Goal: Browse casually: Explore the website without a specific task or goal

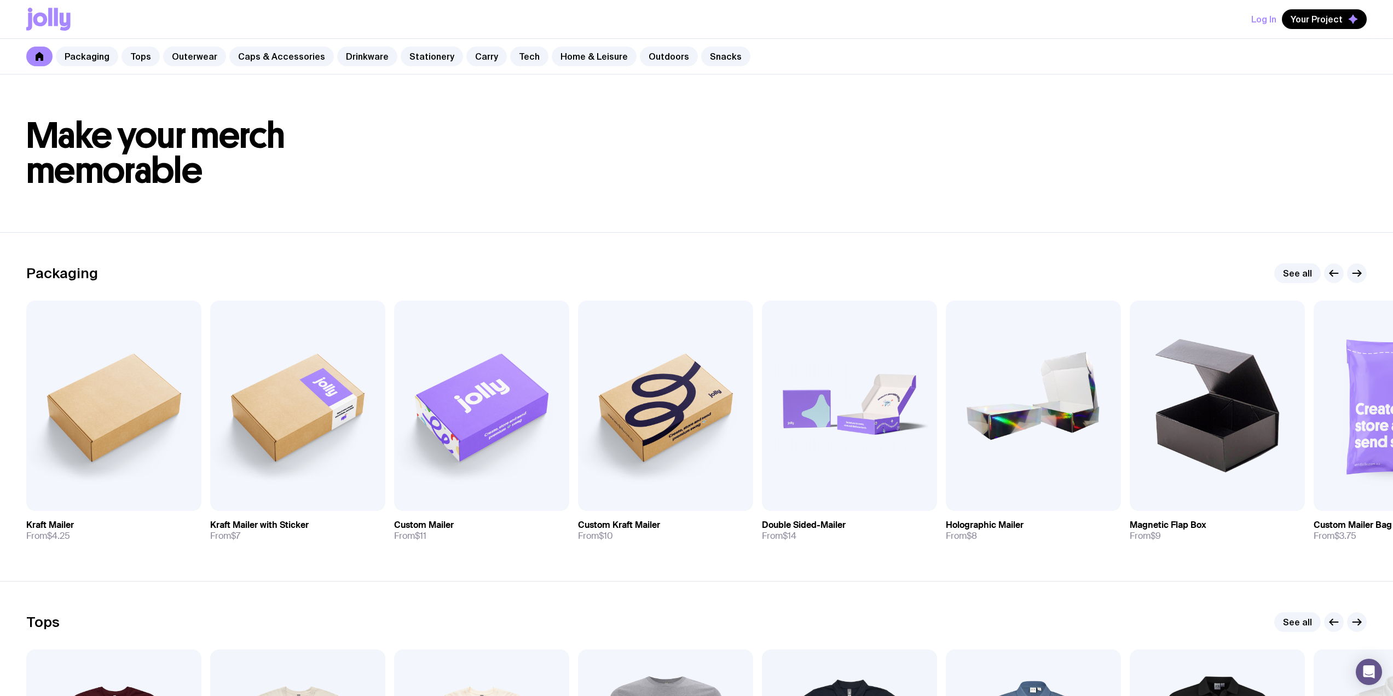
click at [435, 59] on link "Stationery" at bounding box center [432, 57] width 62 height 20
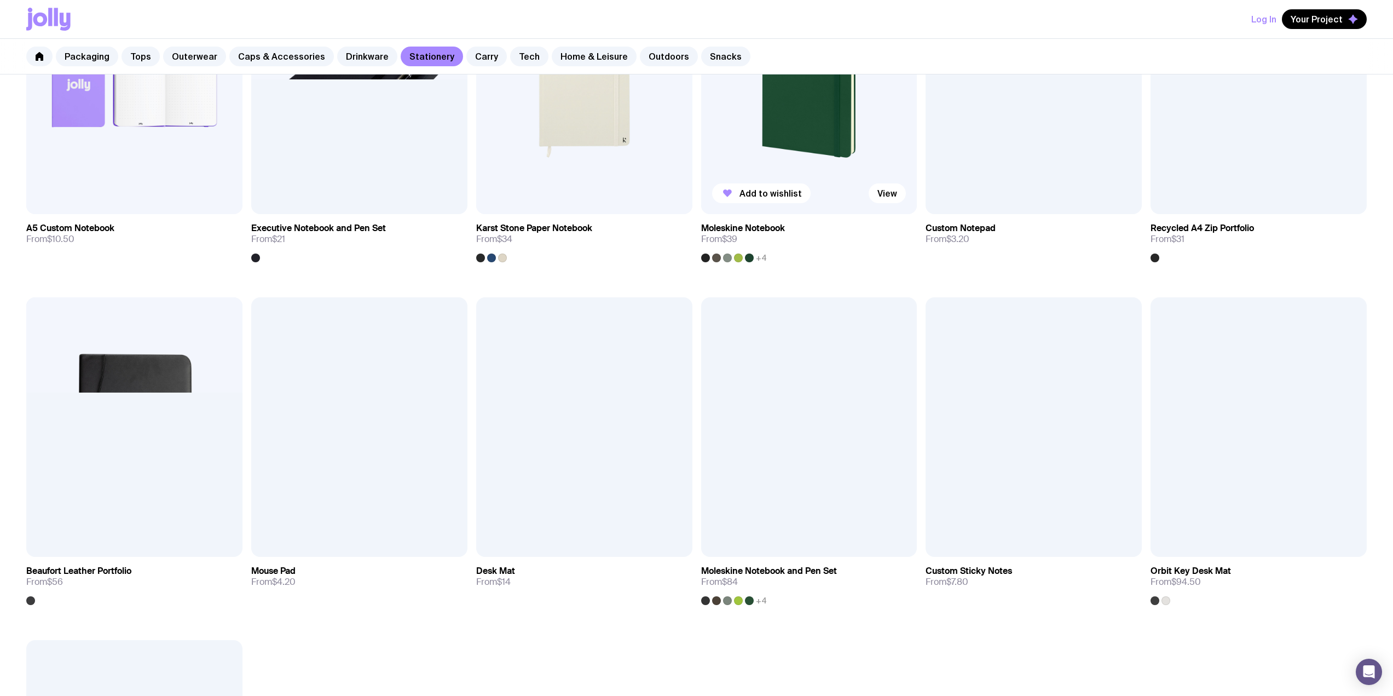
scroll to position [869, 0]
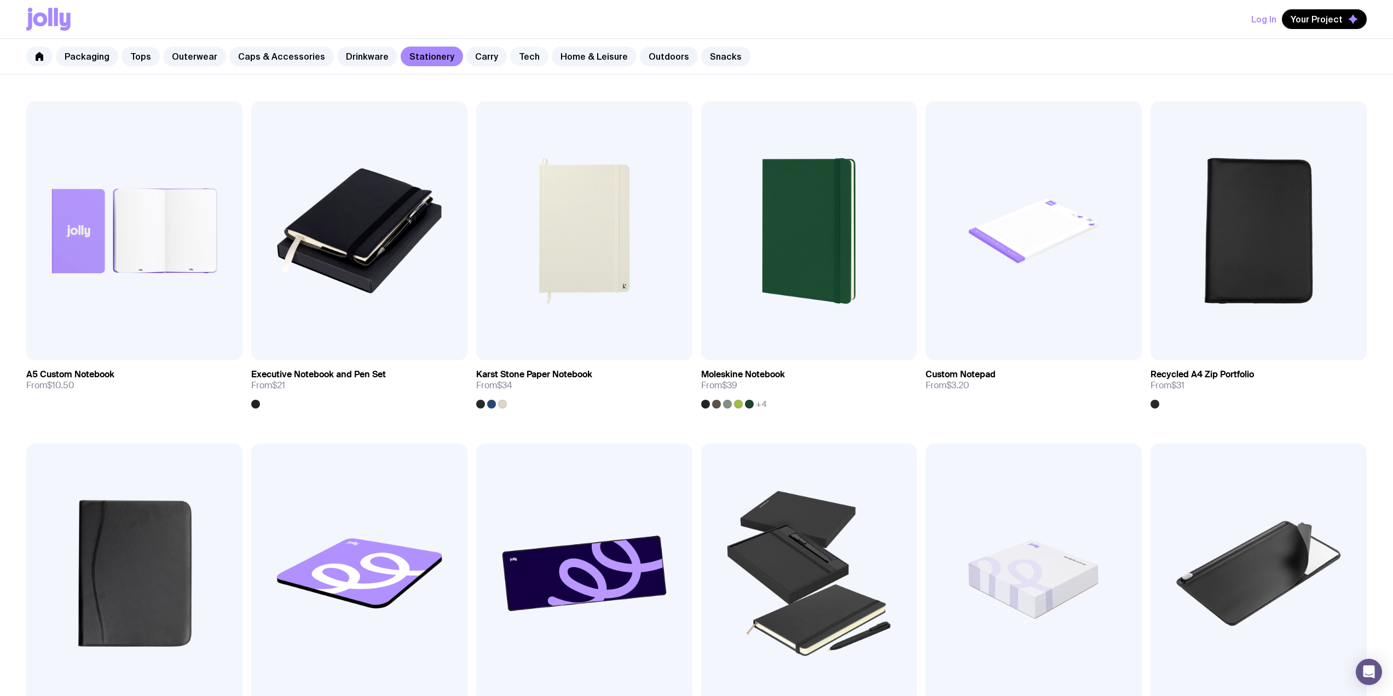
click at [522, 59] on link "Tech" at bounding box center [529, 57] width 38 height 20
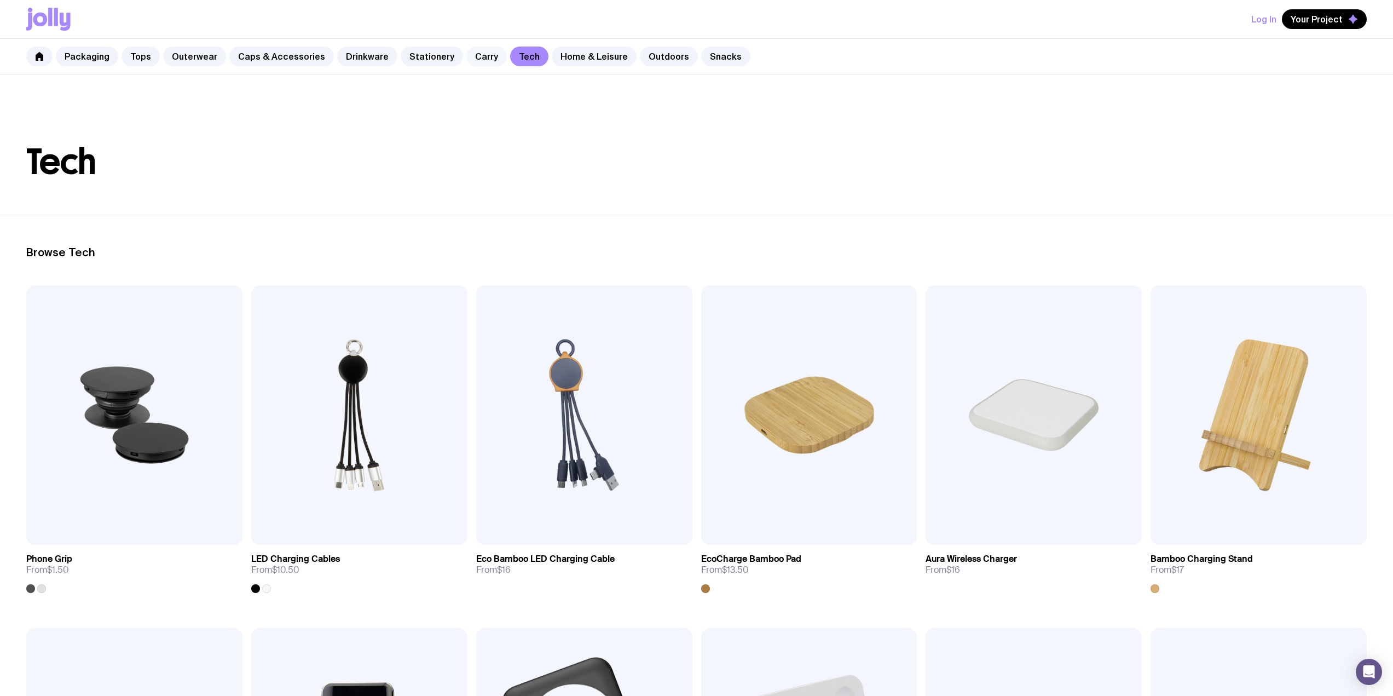
click at [469, 57] on link "Carry" at bounding box center [486, 57] width 41 height 20
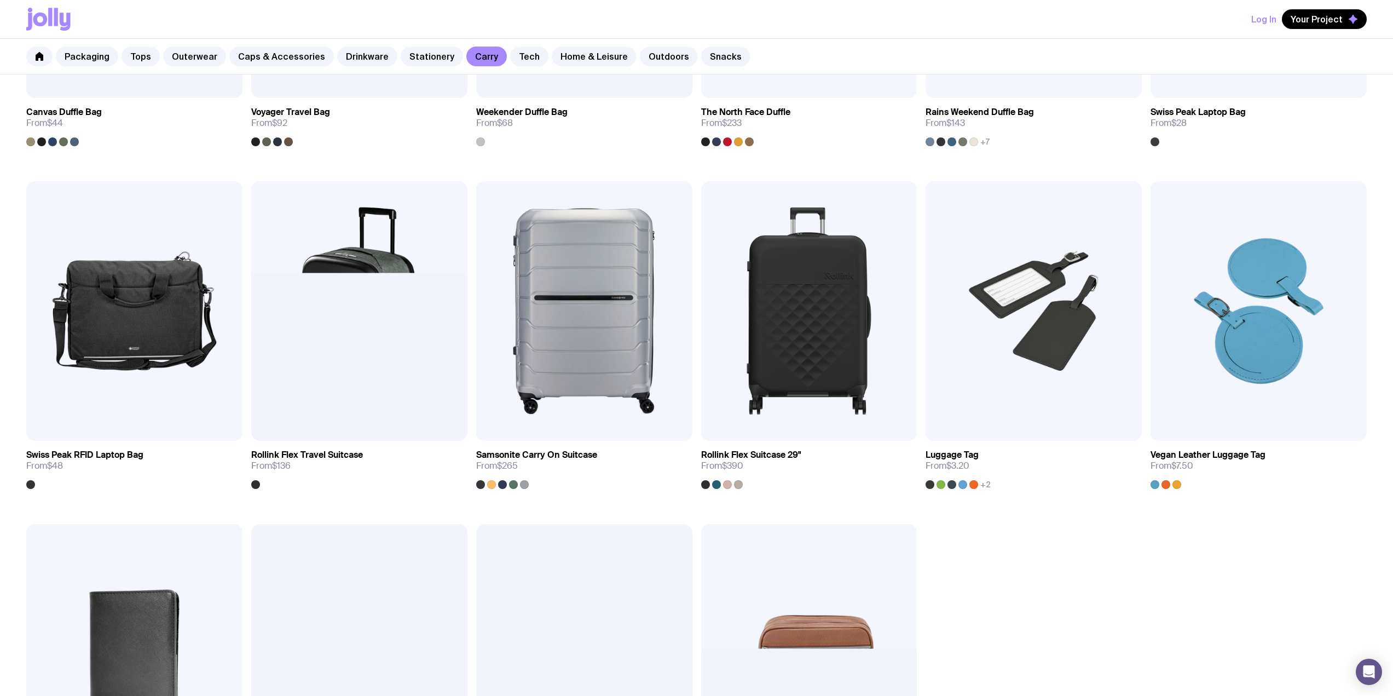
scroll to position [1460, 0]
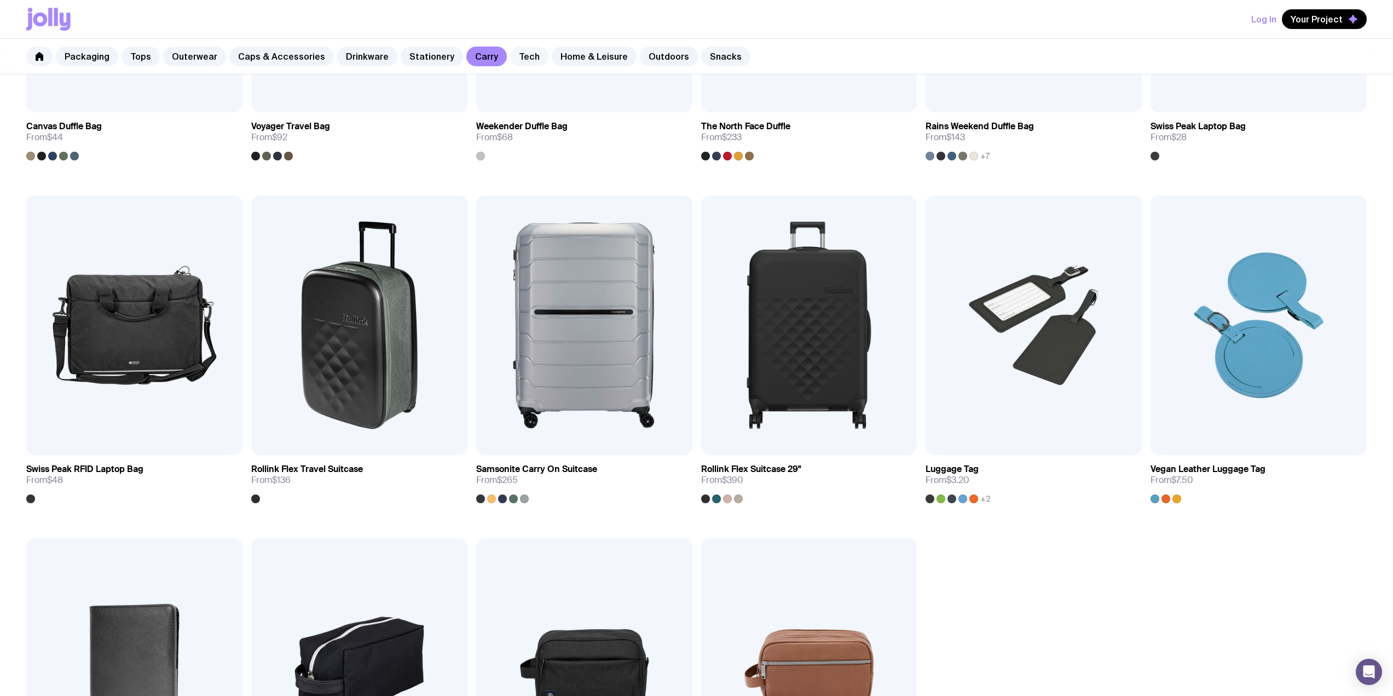
click at [510, 62] on link "Tech" at bounding box center [529, 57] width 38 height 20
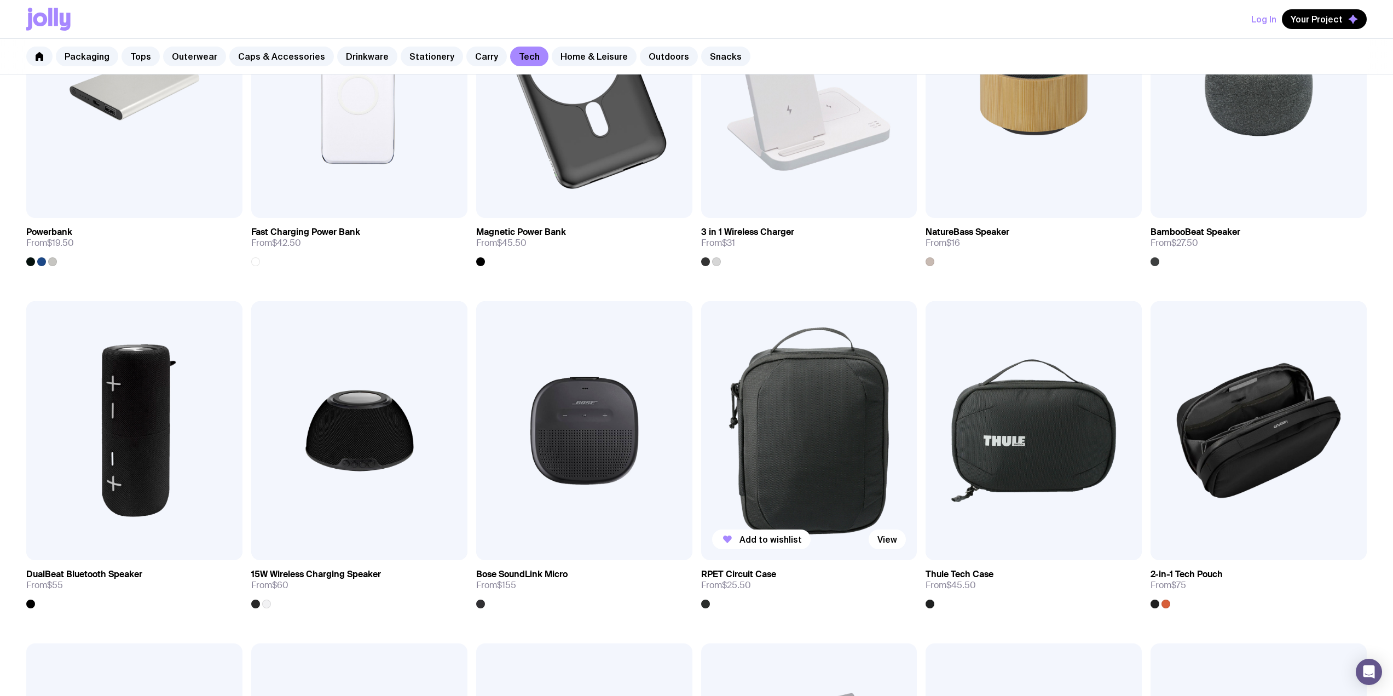
scroll to position [577, 0]
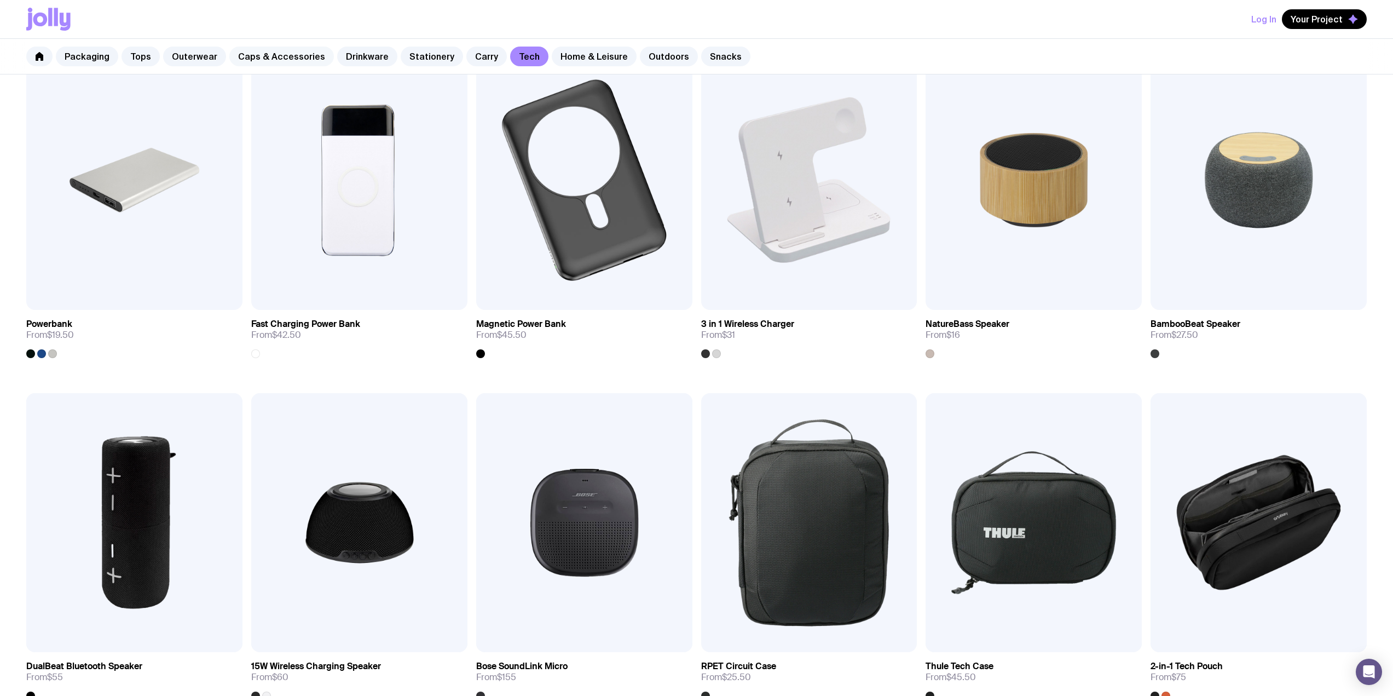
click at [258, 53] on link "Caps & Accessories" at bounding box center [281, 57] width 105 height 20
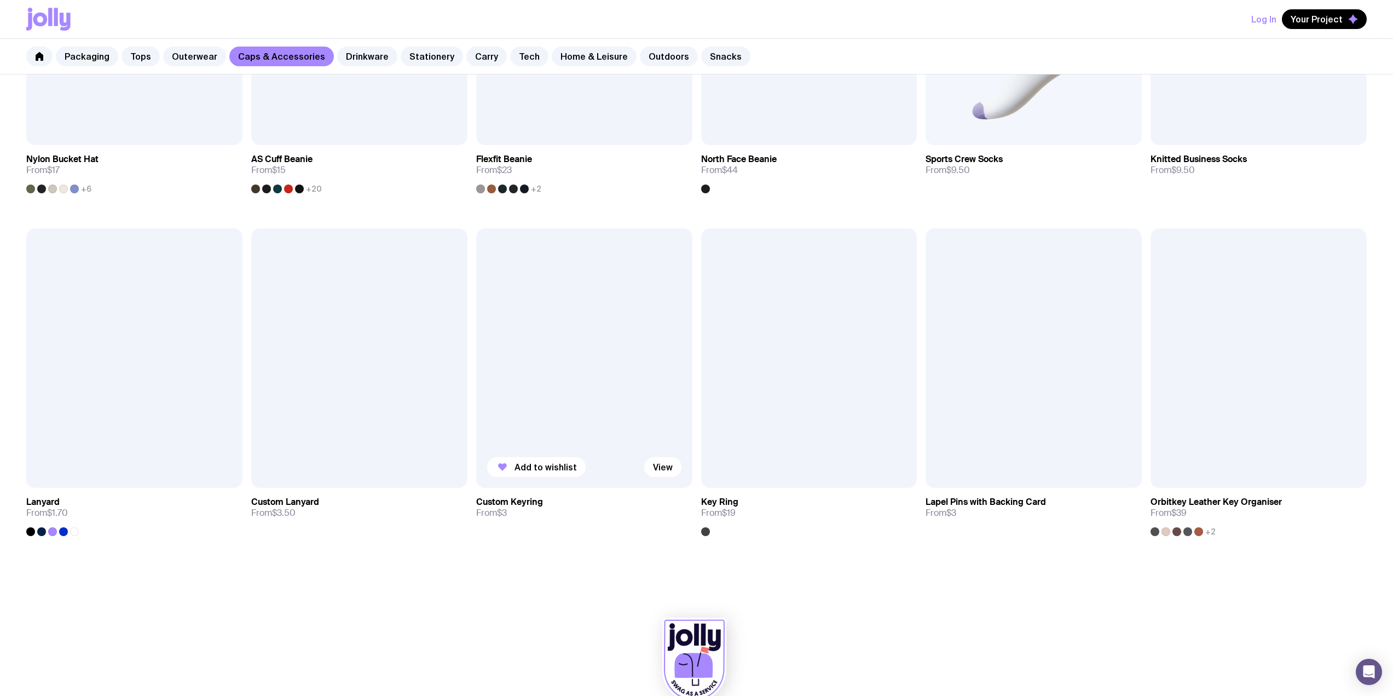
scroll to position [1111, 0]
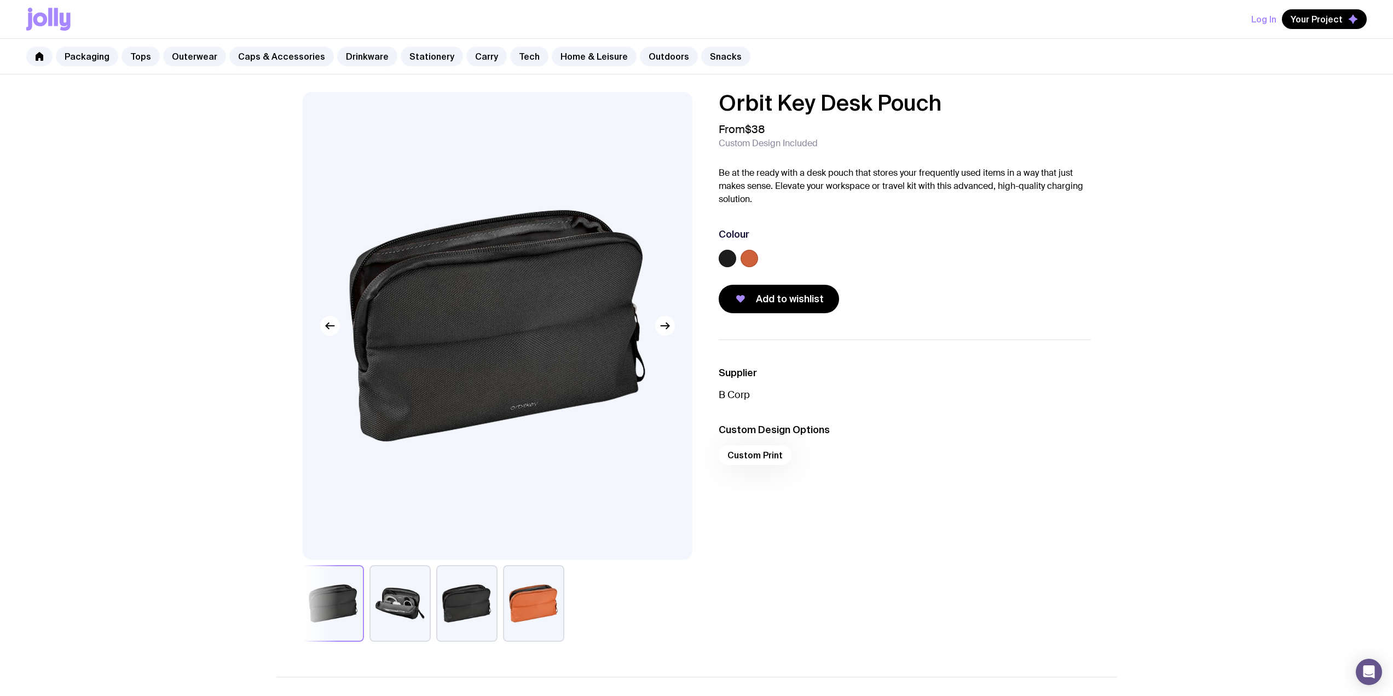
drag, startPoint x: 400, startPoint y: 601, endPoint x: 421, endPoint y: 599, distance: 21.5
click at [400, 601] on button "button" at bounding box center [399, 603] width 61 height 77
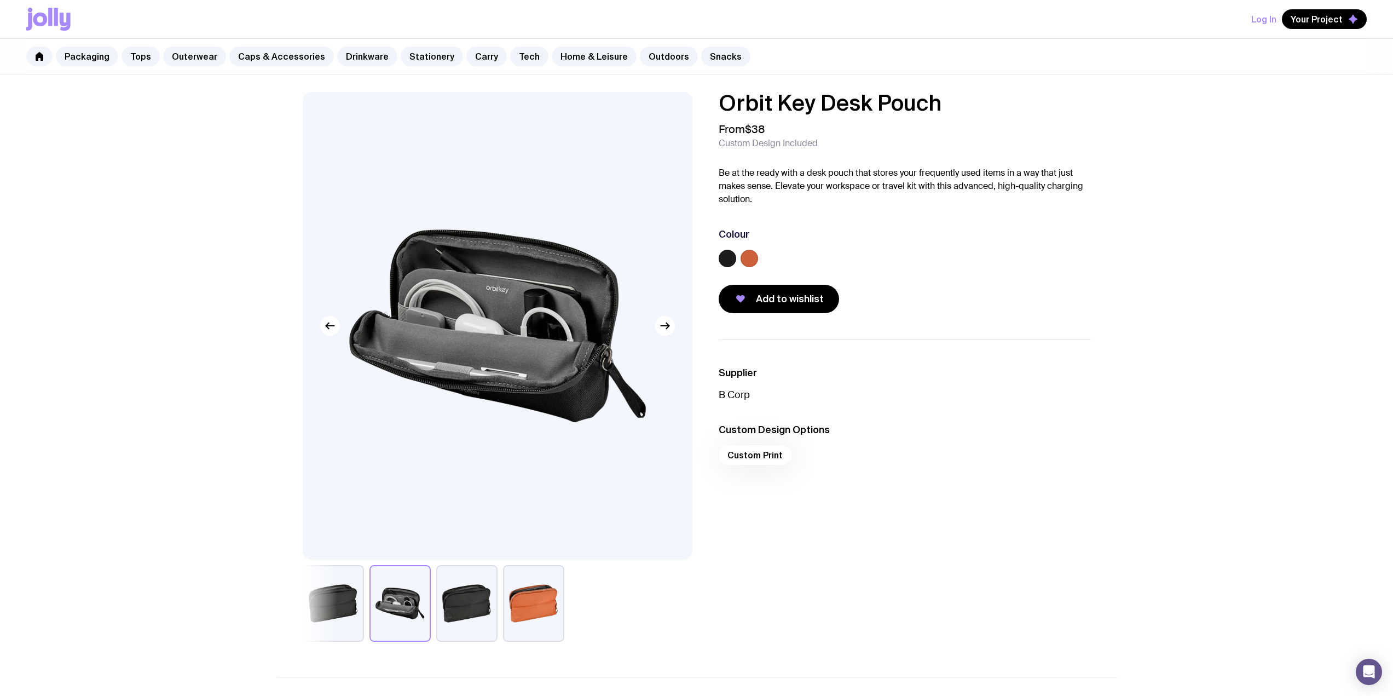
click at [459, 599] on button "button" at bounding box center [466, 603] width 61 height 77
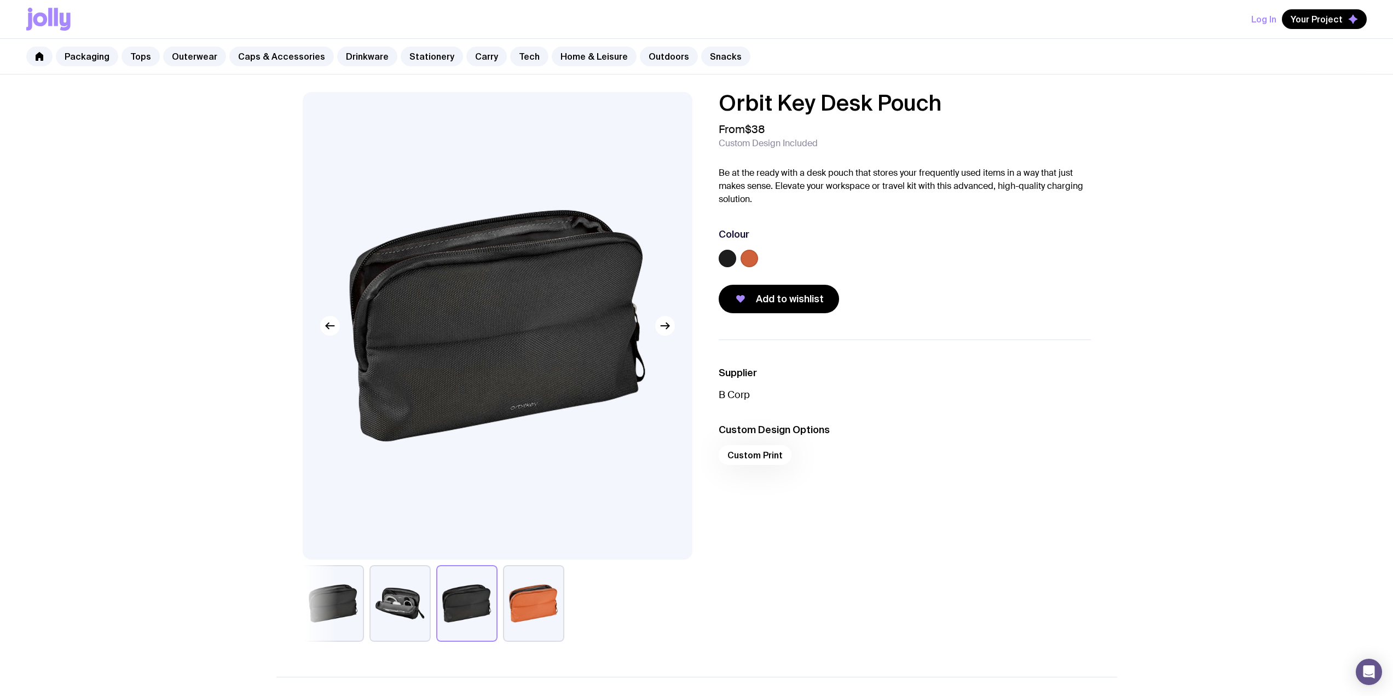
click at [342, 592] on button "button" at bounding box center [333, 603] width 61 height 77
